Goal: Information Seeking & Learning: Understand process/instructions

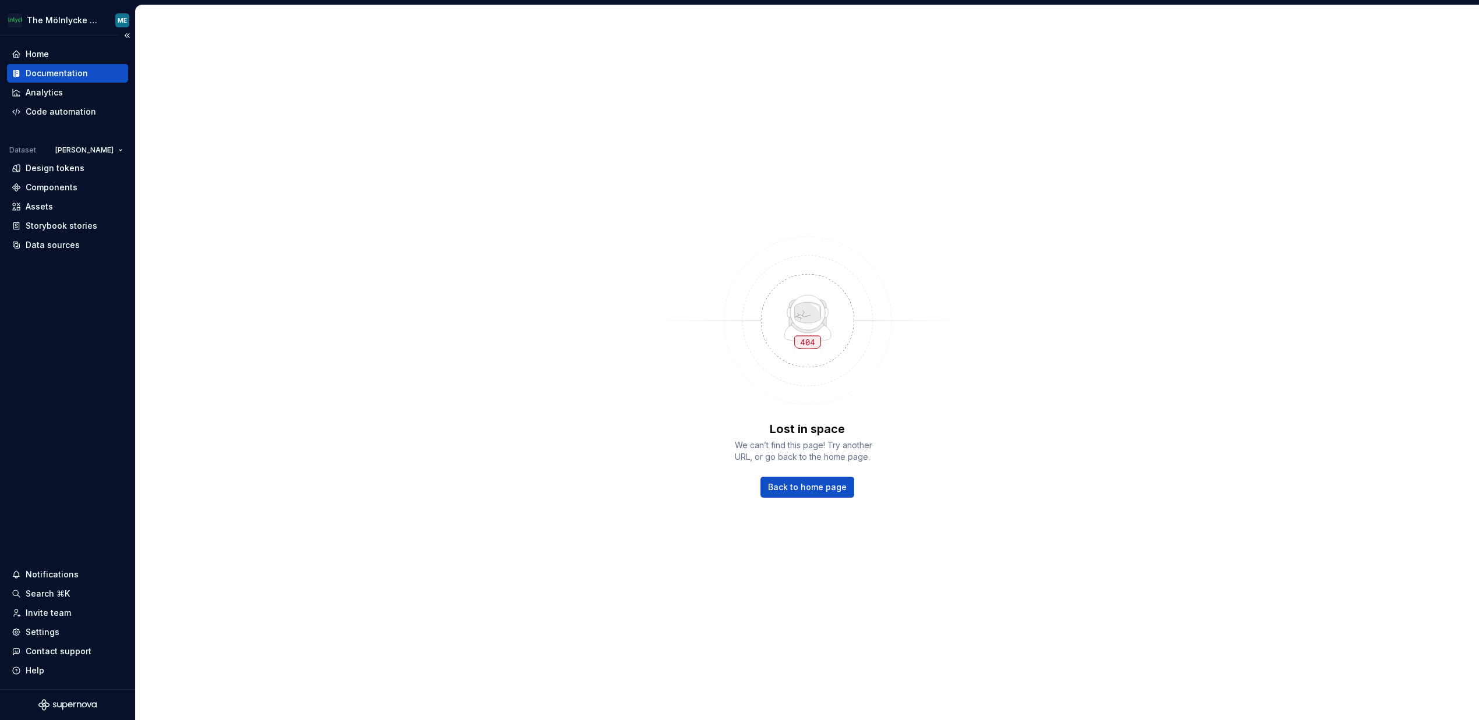
click at [59, 69] on div "Documentation" at bounding box center [57, 74] width 62 height 12
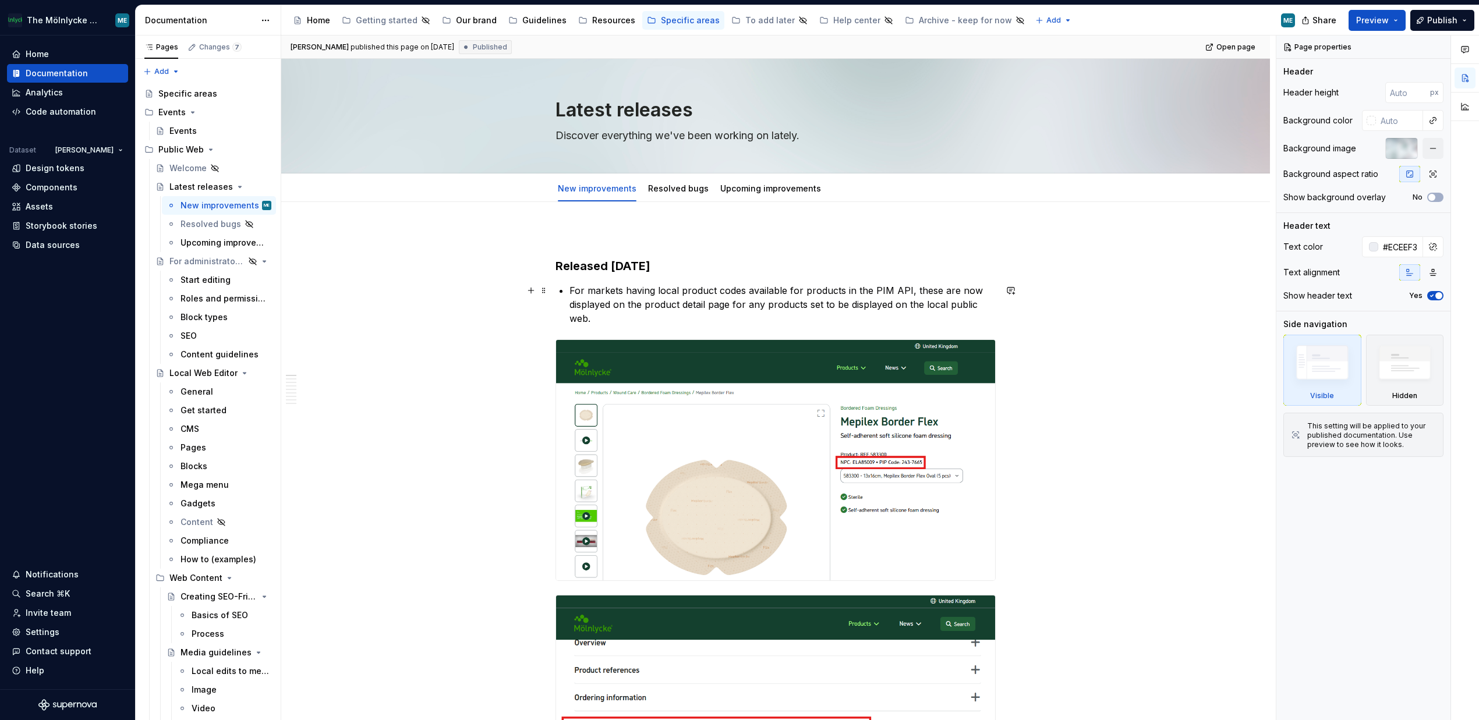
scroll to position [4359, 0]
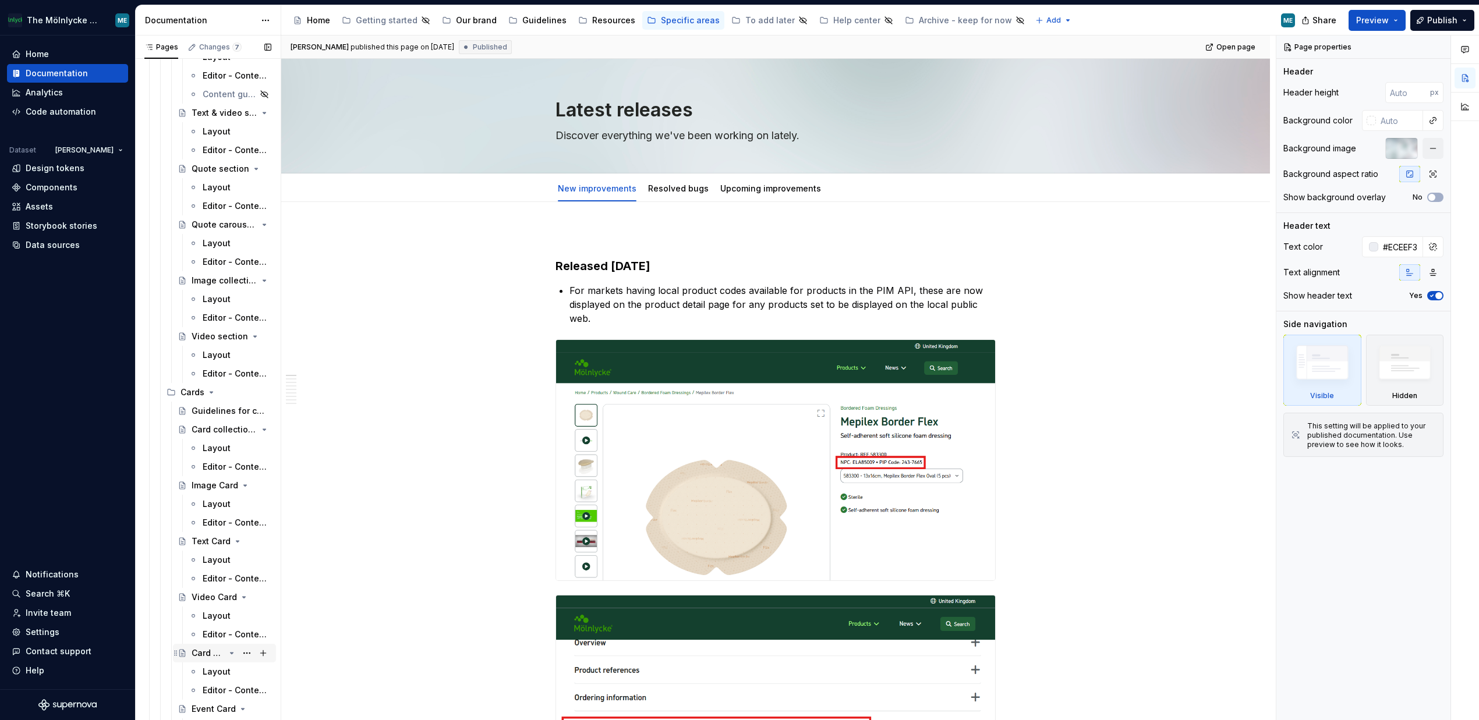
click at [205, 651] on div "Card carousel section" at bounding box center [208, 653] width 33 height 12
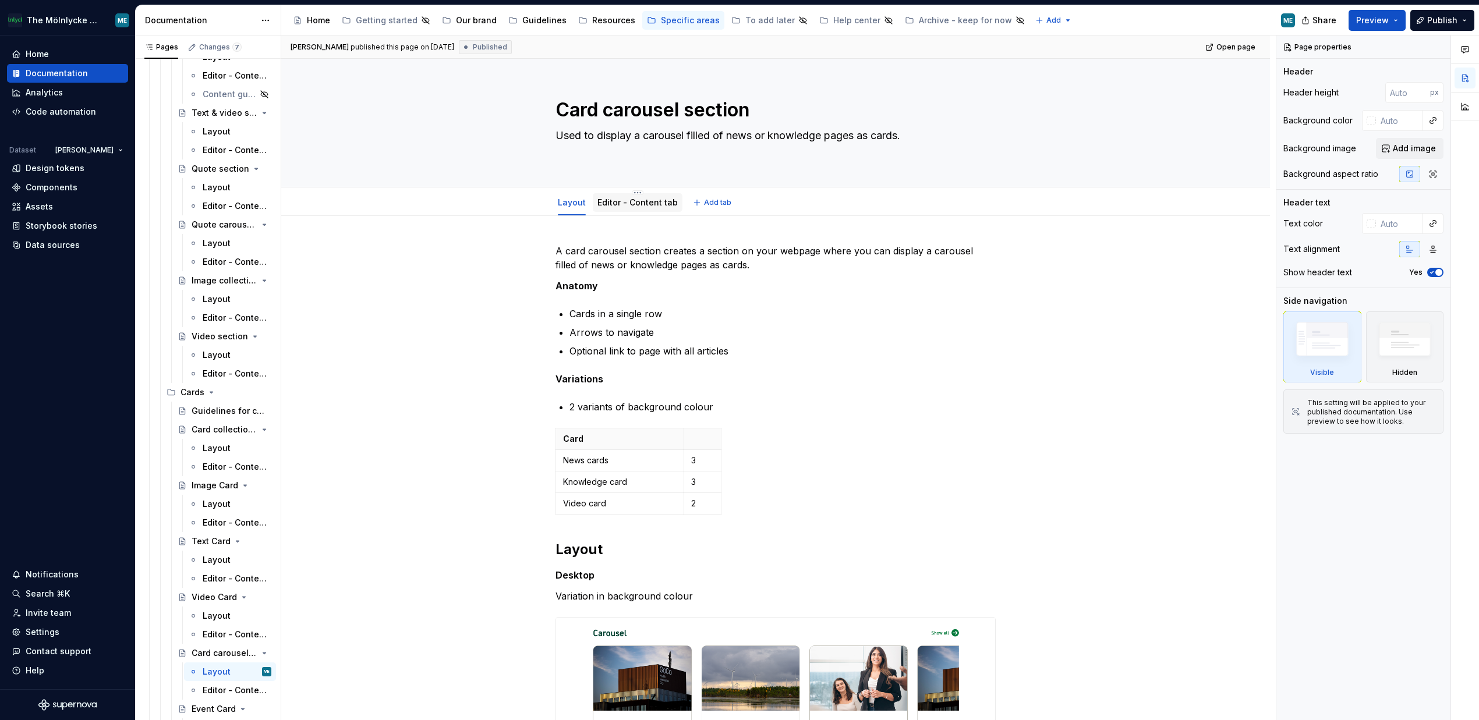
click at [615, 204] on link "Editor - Content tab" at bounding box center [637, 202] width 80 height 10
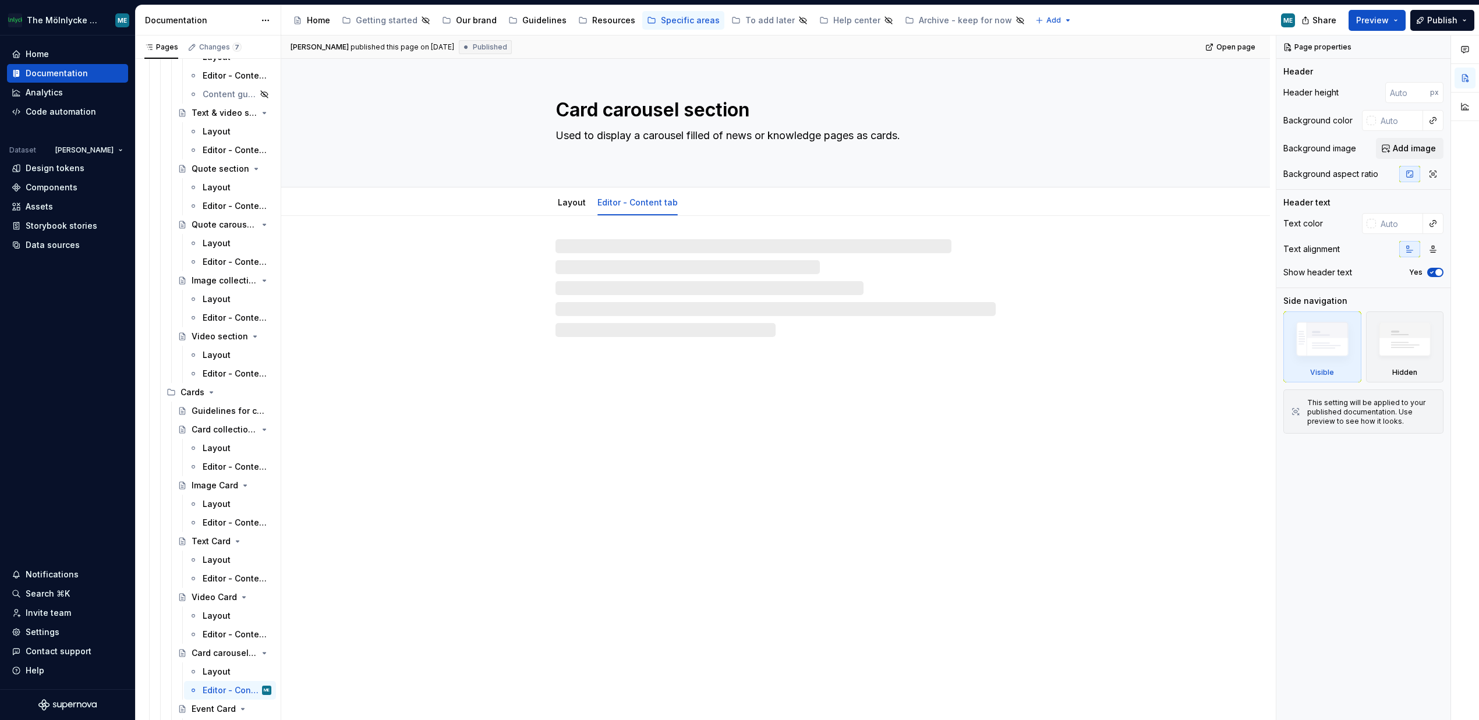
type textarea "*"
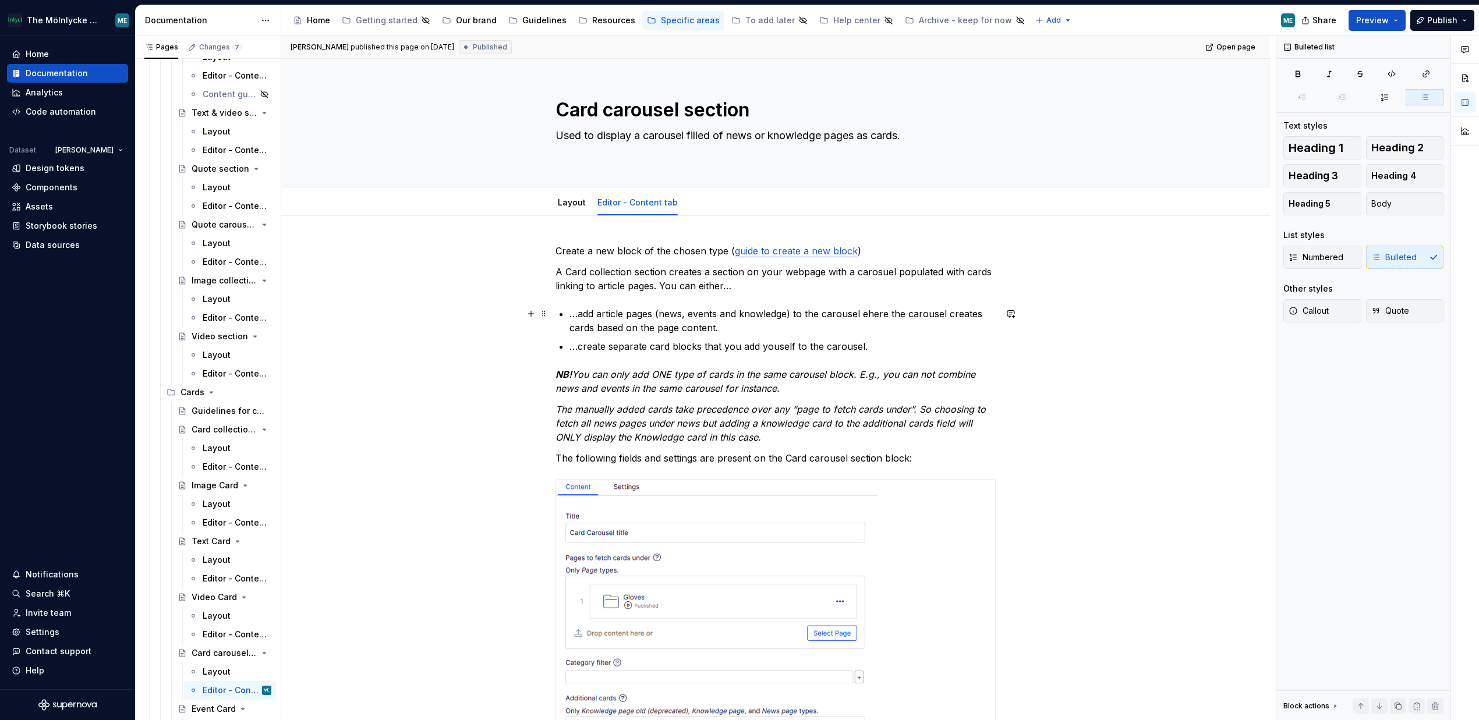
click at [862, 310] on p "…add article pages (news, events and knowledge) to the carousel ehere the carou…" at bounding box center [782, 321] width 426 height 28
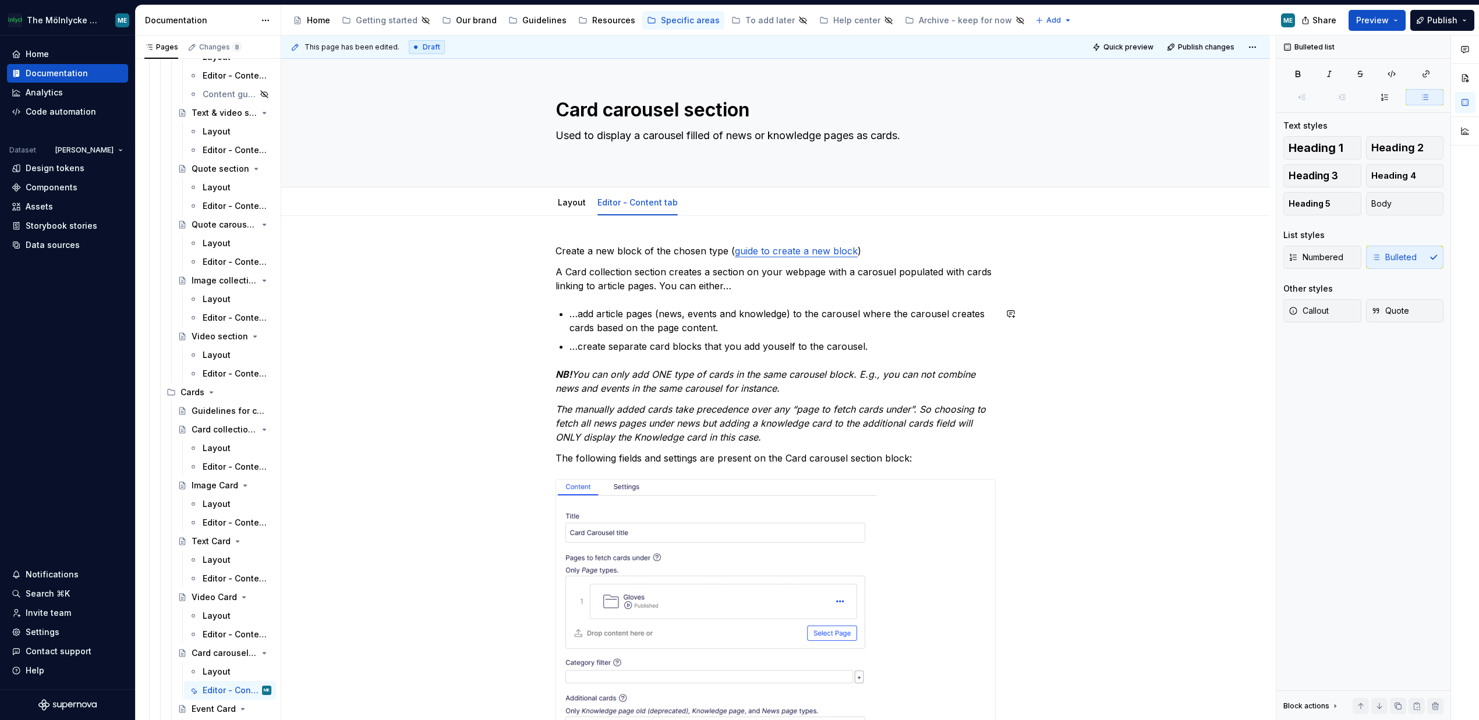
drag, startPoint x: 1109, startPoint y: 305, endPoint x: 1117, endPoint y: 302, distance: 9.0
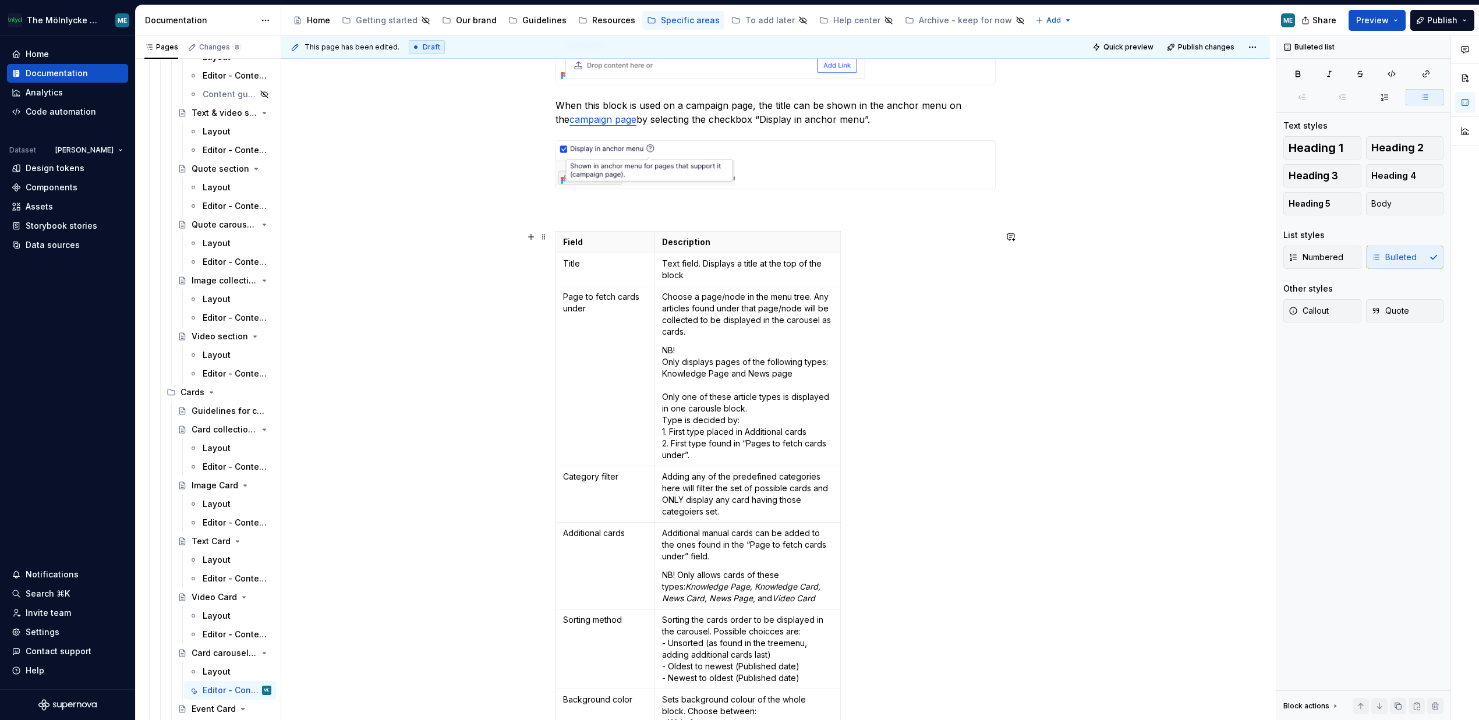
scroll to position [815, 0]
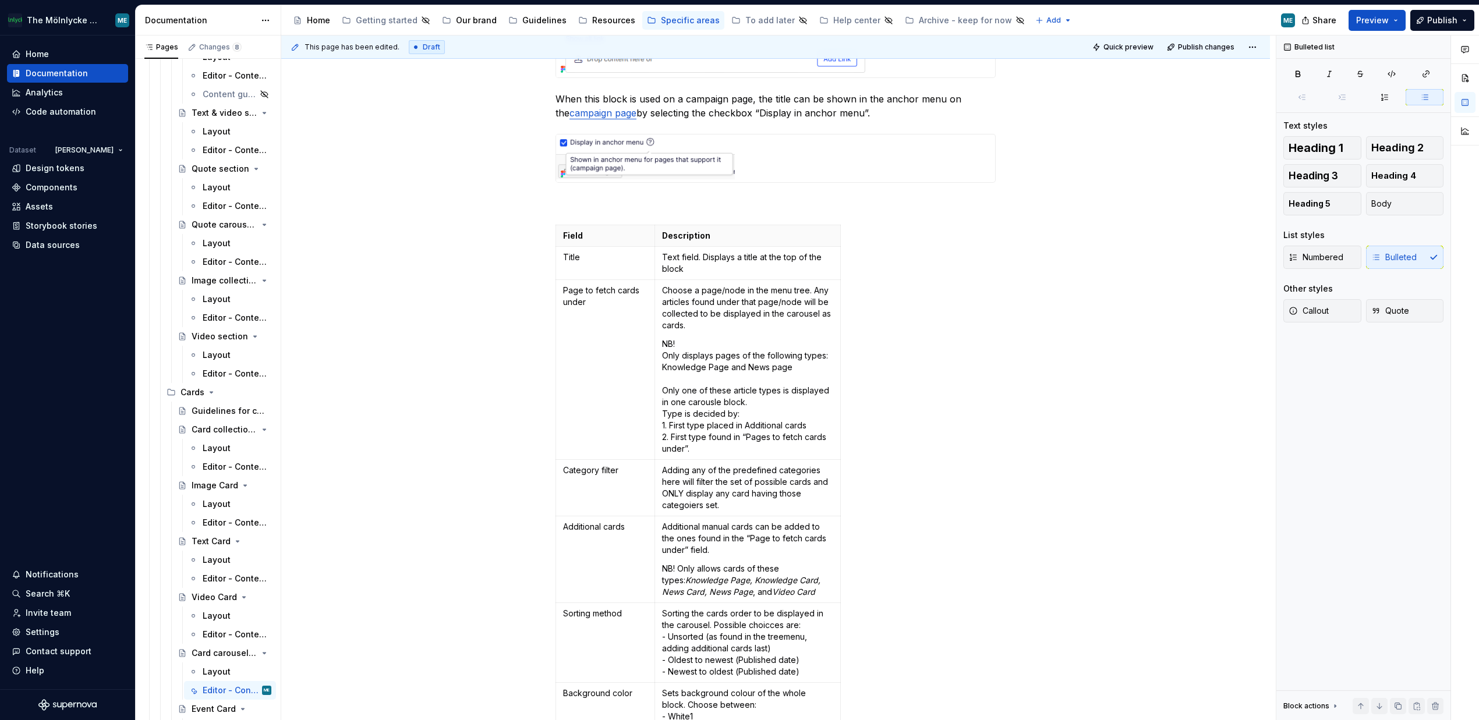
type textarea "*"
